Goal: Task Accomplishment & Management: Manage account settings

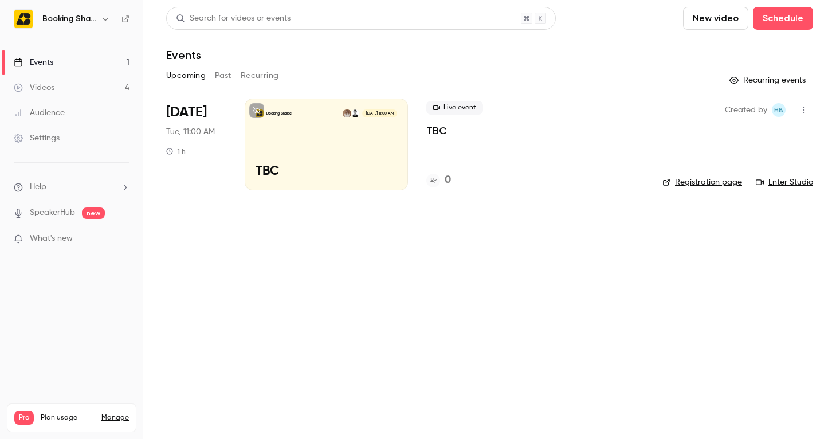
click at [289, 137] on div "Booking Shake [DATE] 11:00 AM TBC" at bounding box center [326, 145] width 163 height 92
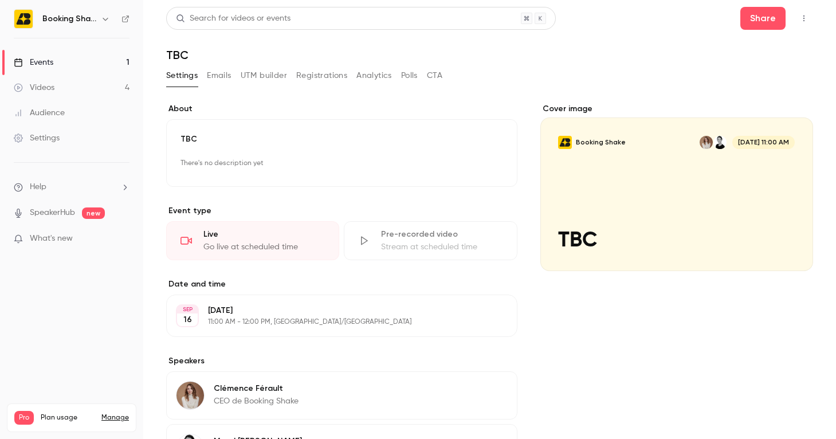
click at [221, 74] on button "Emails" at bounding box center [219, 75] width 24 height 18
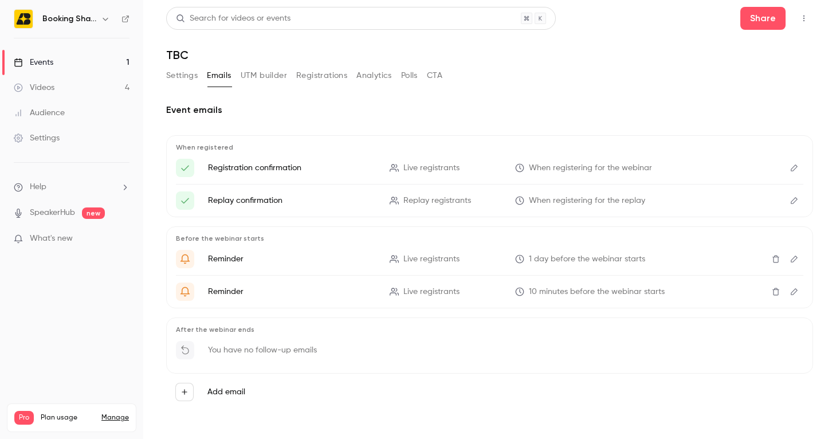
click at [70, 62] on link "Events 1" at bounding box center [71, 62] width 143 height 25
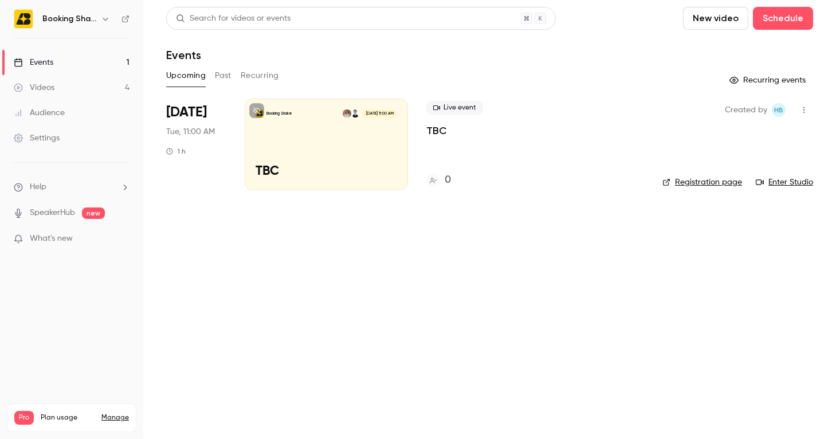
click at [272, 139] on div "Booking Shake [DATE] 11:00 AM TBC" at bounding box center [326, 145] width 163 height 92
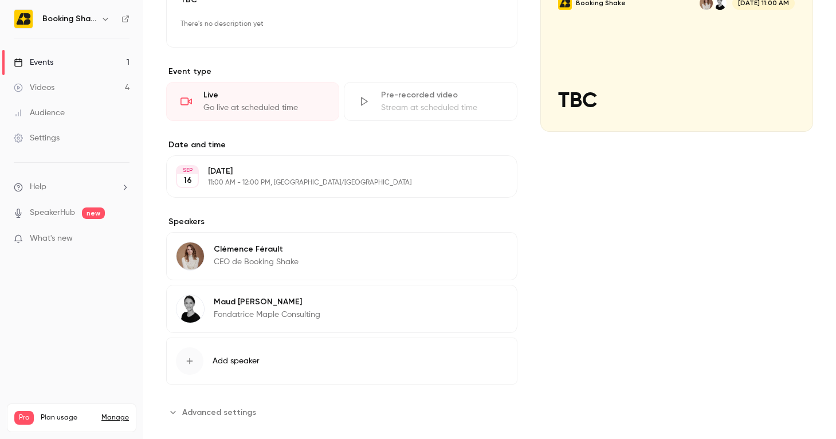
scroll to position [156, 0]
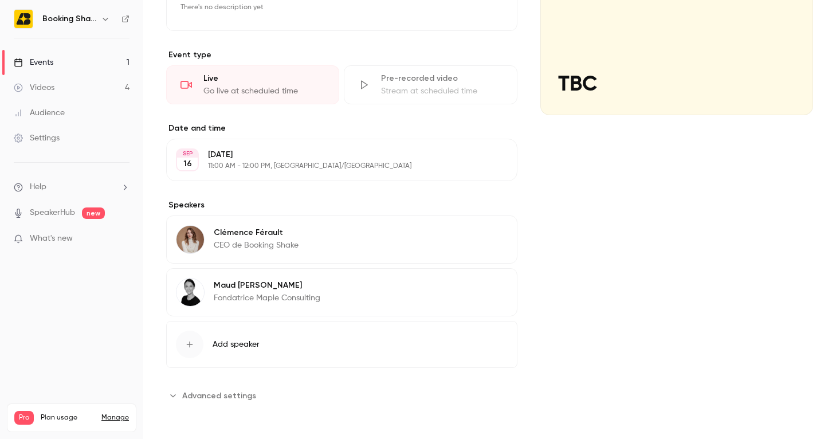
click at [215, 395] on span "Advanced settings" at bounding box center [219, 396] width 74 height 12
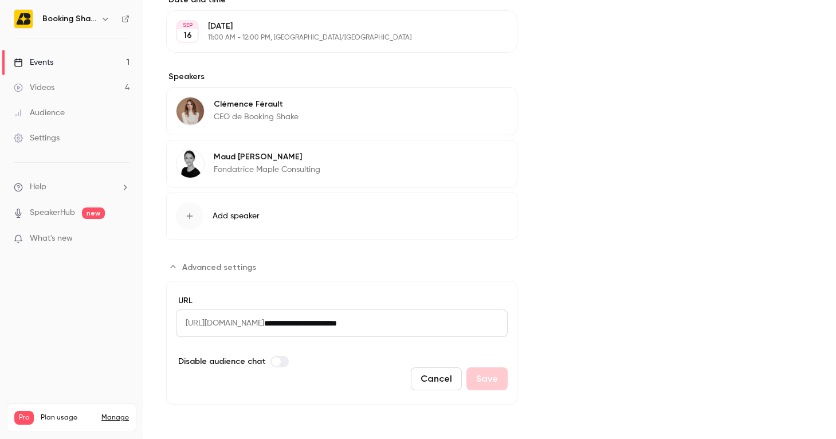
scroll to position [0, 0]
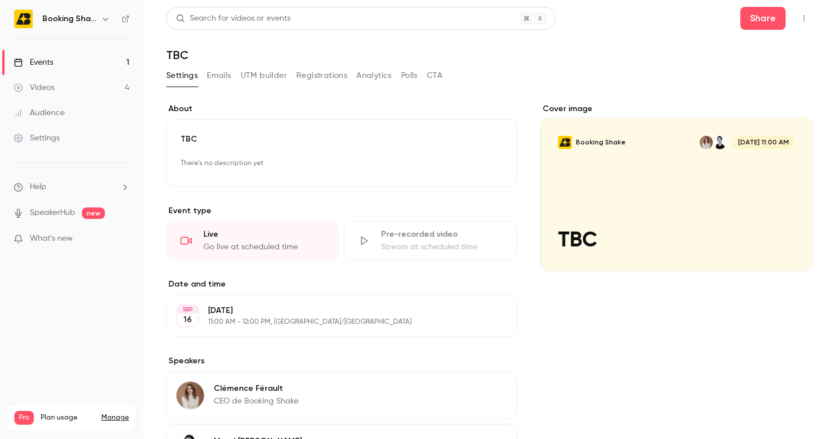
click at [481, 155] on button "Edit" at bounding box center [483, 164] width 42 height 18
